Goal: Entertainment & Leisure: Consume media (video, audio)

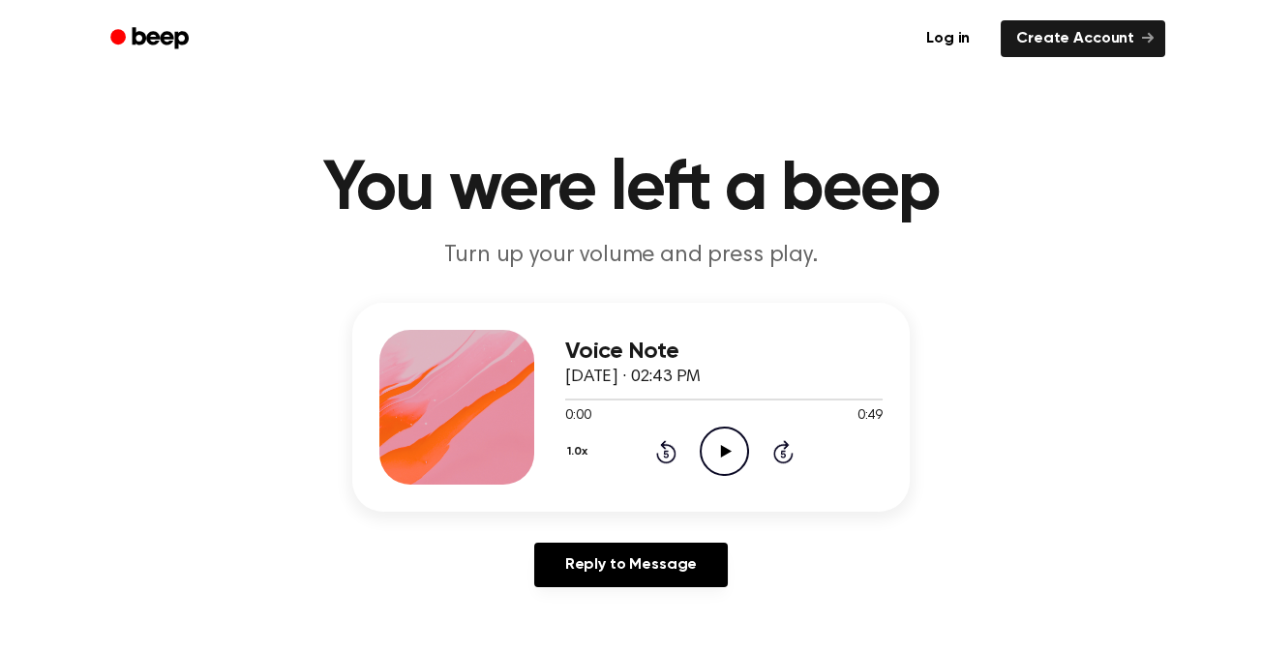
click at [717, 449] on icon "Play Audio" at bounding box center [724, 451] width 49 height 49
click at [718, 466] on icon "Play Audio" at bounding box center [724, 451] width 49 height 49
click at [709, 442] on icon "Play Audio" at bounding box center [724, 451] width 49 height 49
click at [734, 437] on icon "Play Audio" at bounding box center [724, 451] width 49 height 49
click at [661, 442] on icon at bounding box center [666, 451] width 20 height 23
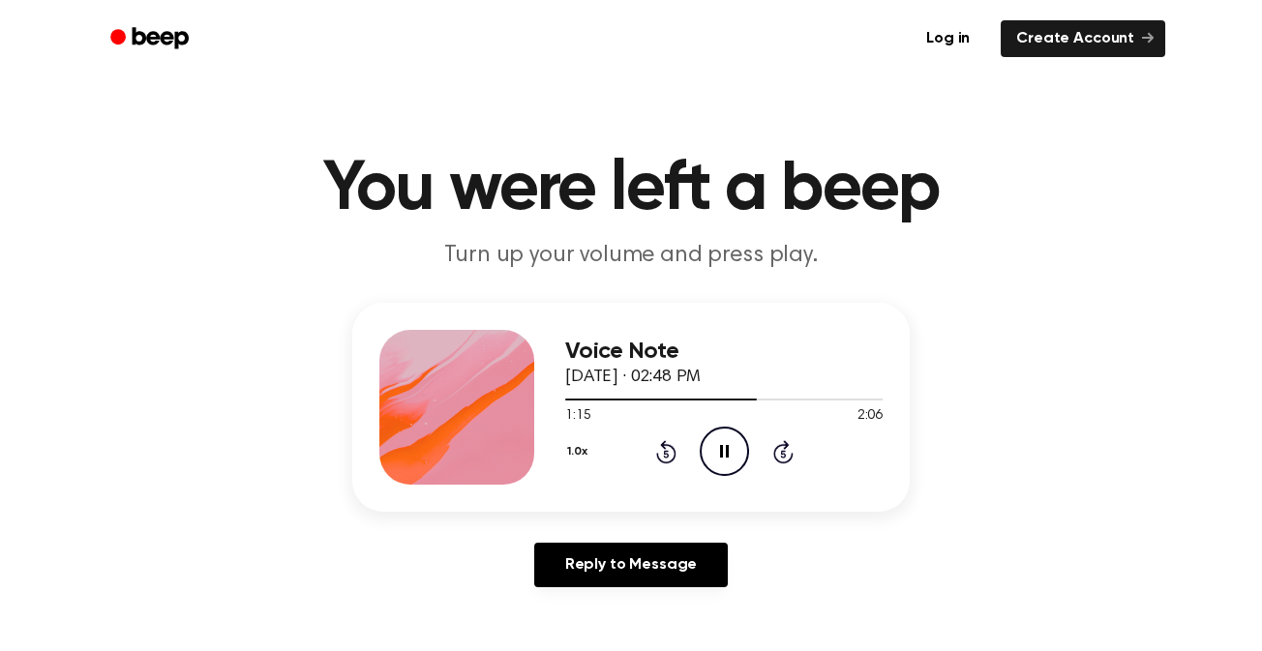
click at [661, 442] on icon at bounding box center [666, 451] width 20 height 23
